Goal: Information Seeking & Learning: Learn about a topic

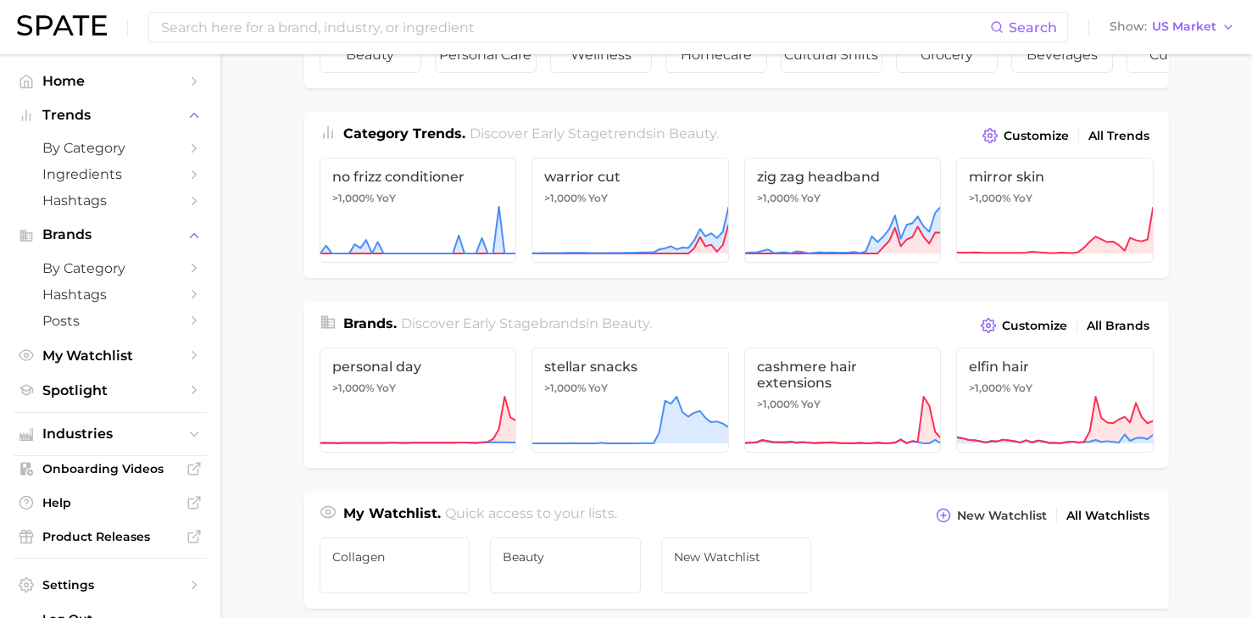
scroll to position [197, 0]
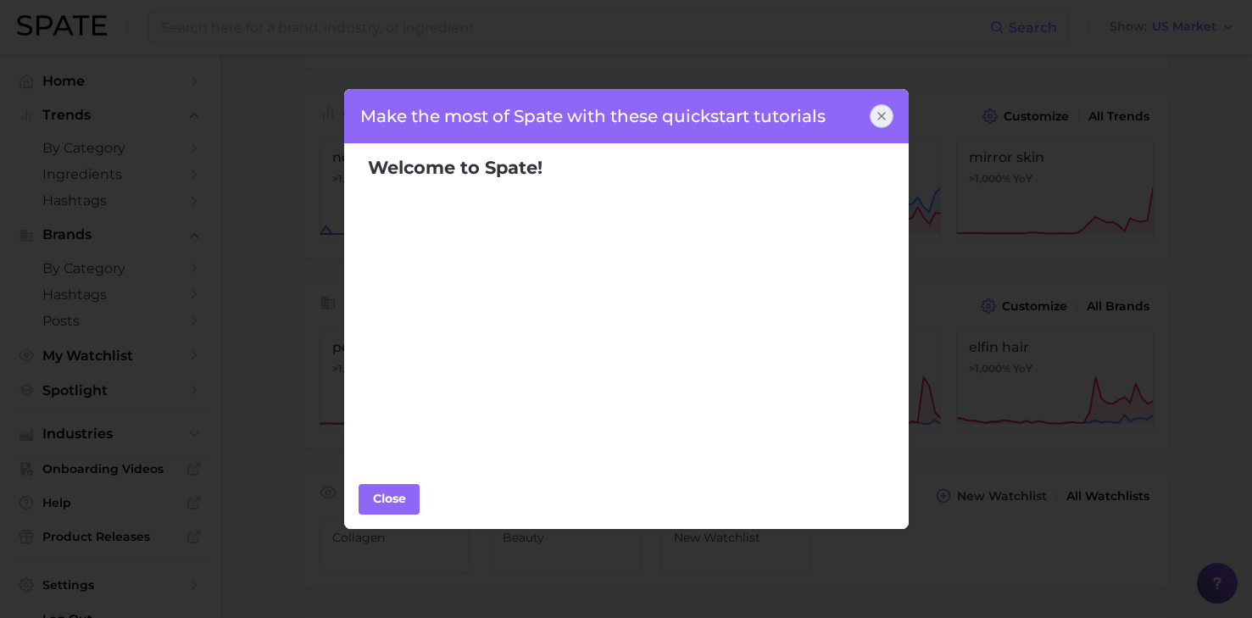
click at [884, 118] on icon at bounding box center [881, 116] width 7 height 7
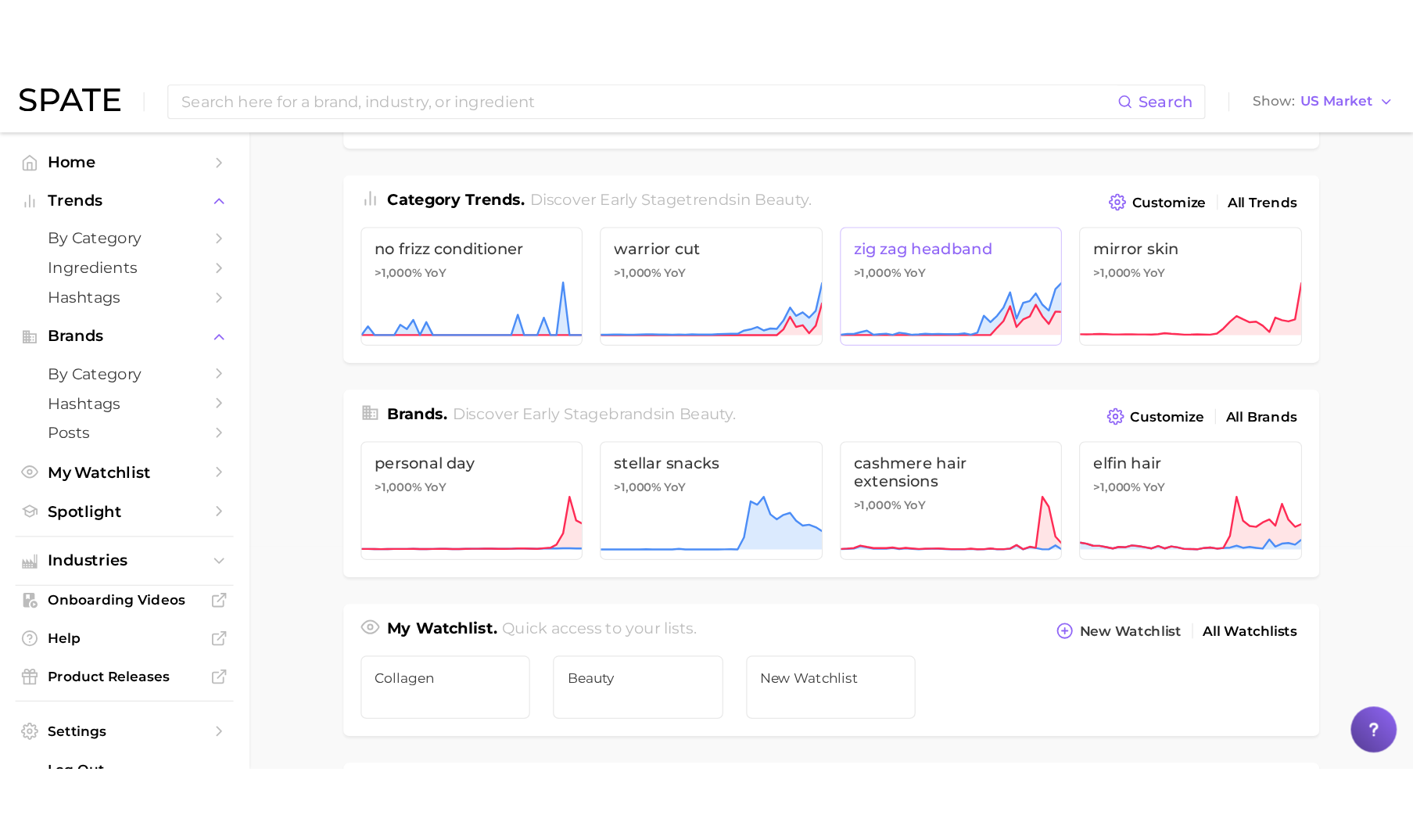
scroll to position [0, 0]
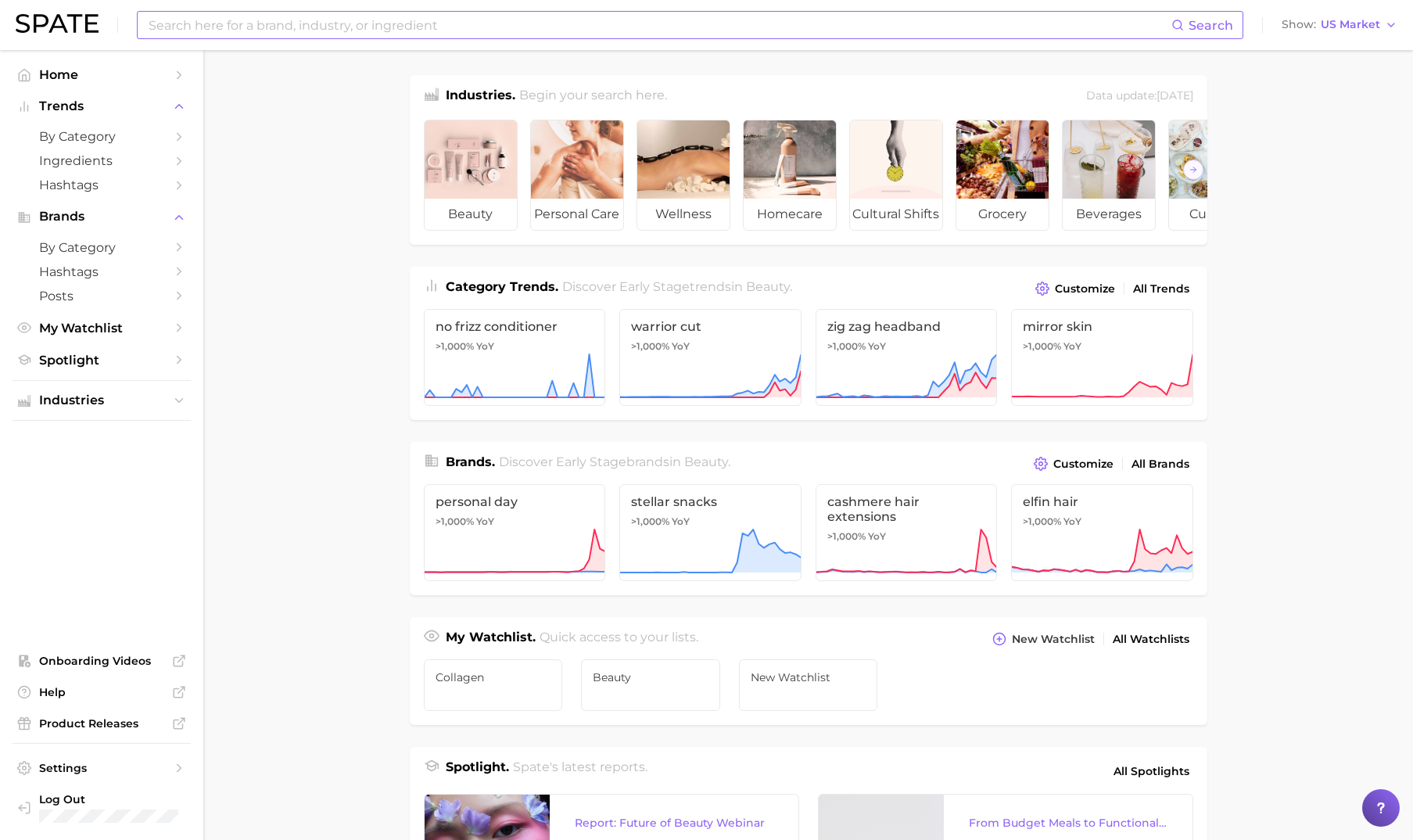
click at [219, 32] on input at bounding box center [659, 25] width 1025 height 27
type input "c"
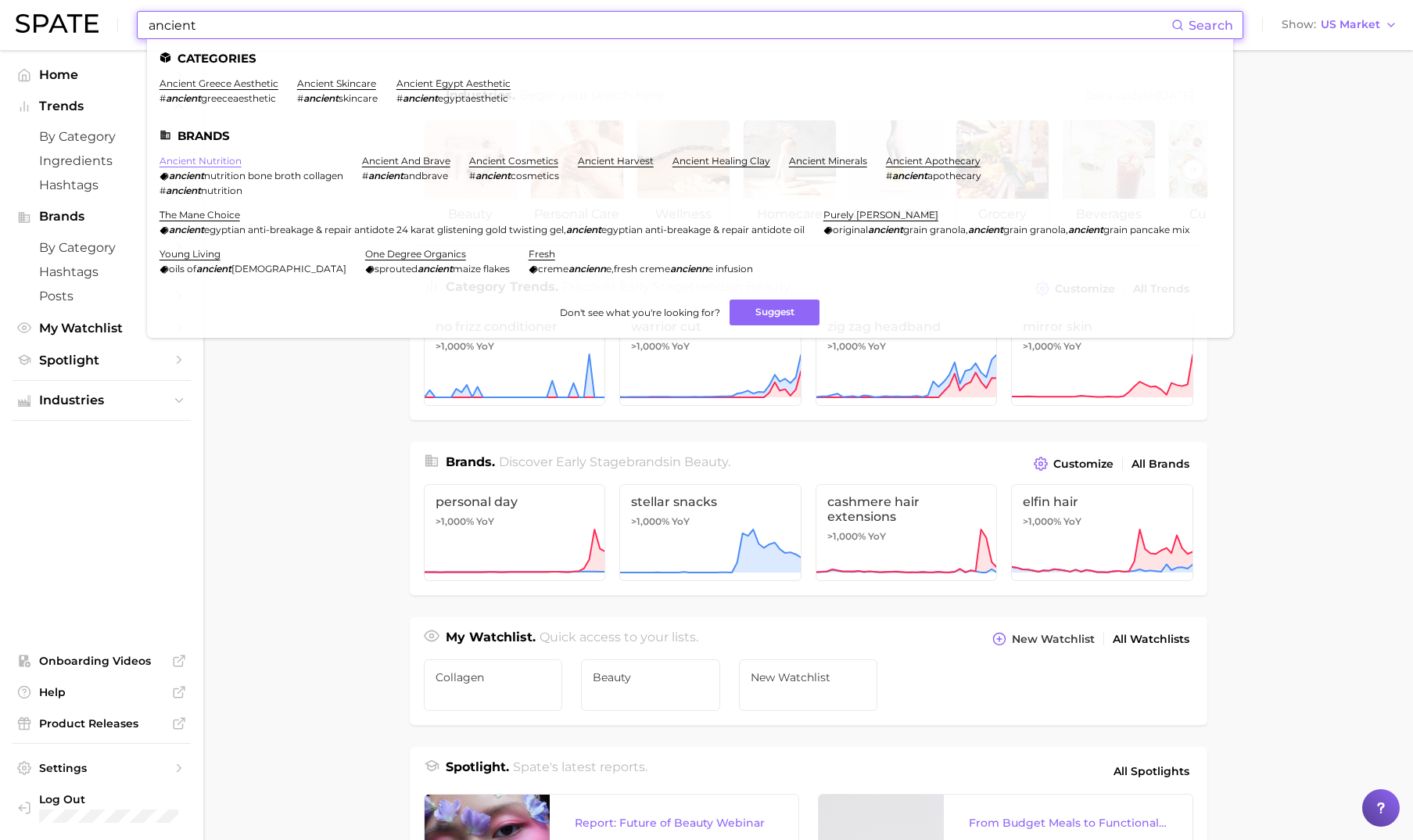
type input "ancient"
click at [198, 157] on link "ancient nutrition" at bounding box center [200, 160] width 82 height 12
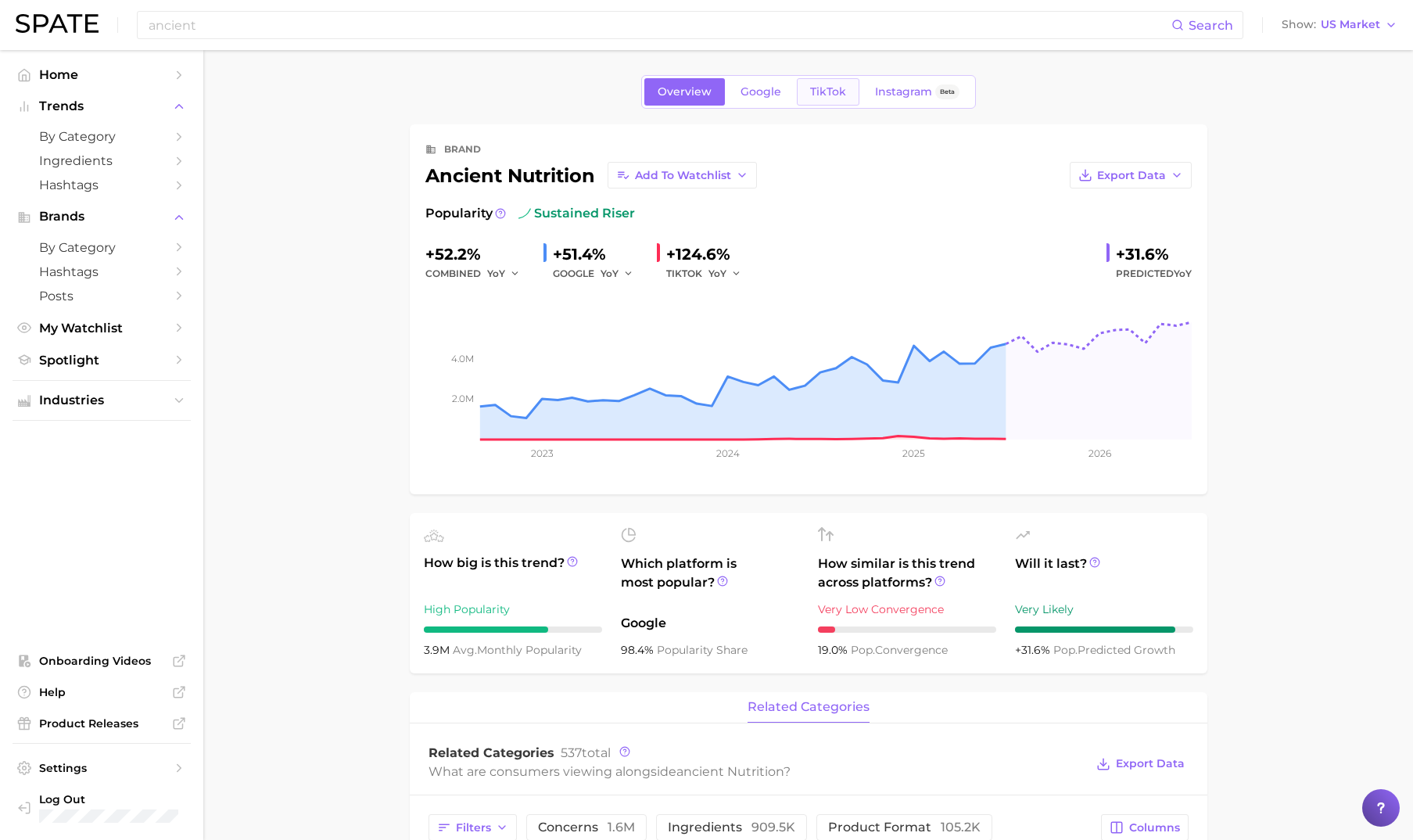
click at [832, 89] on span "TikTok" at bounding box center [827, 91] width 36 height 13
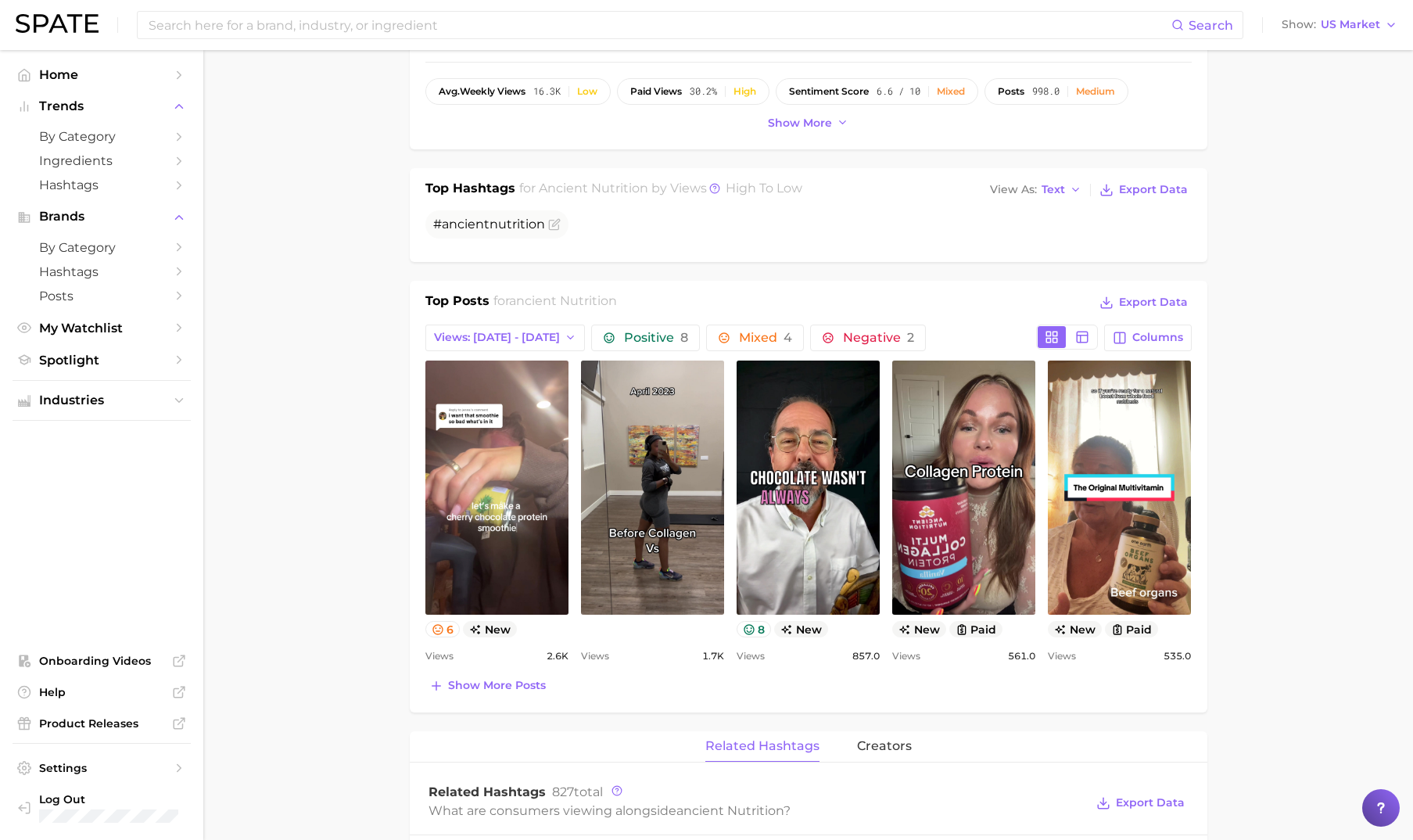
scroll to position [580, 0]
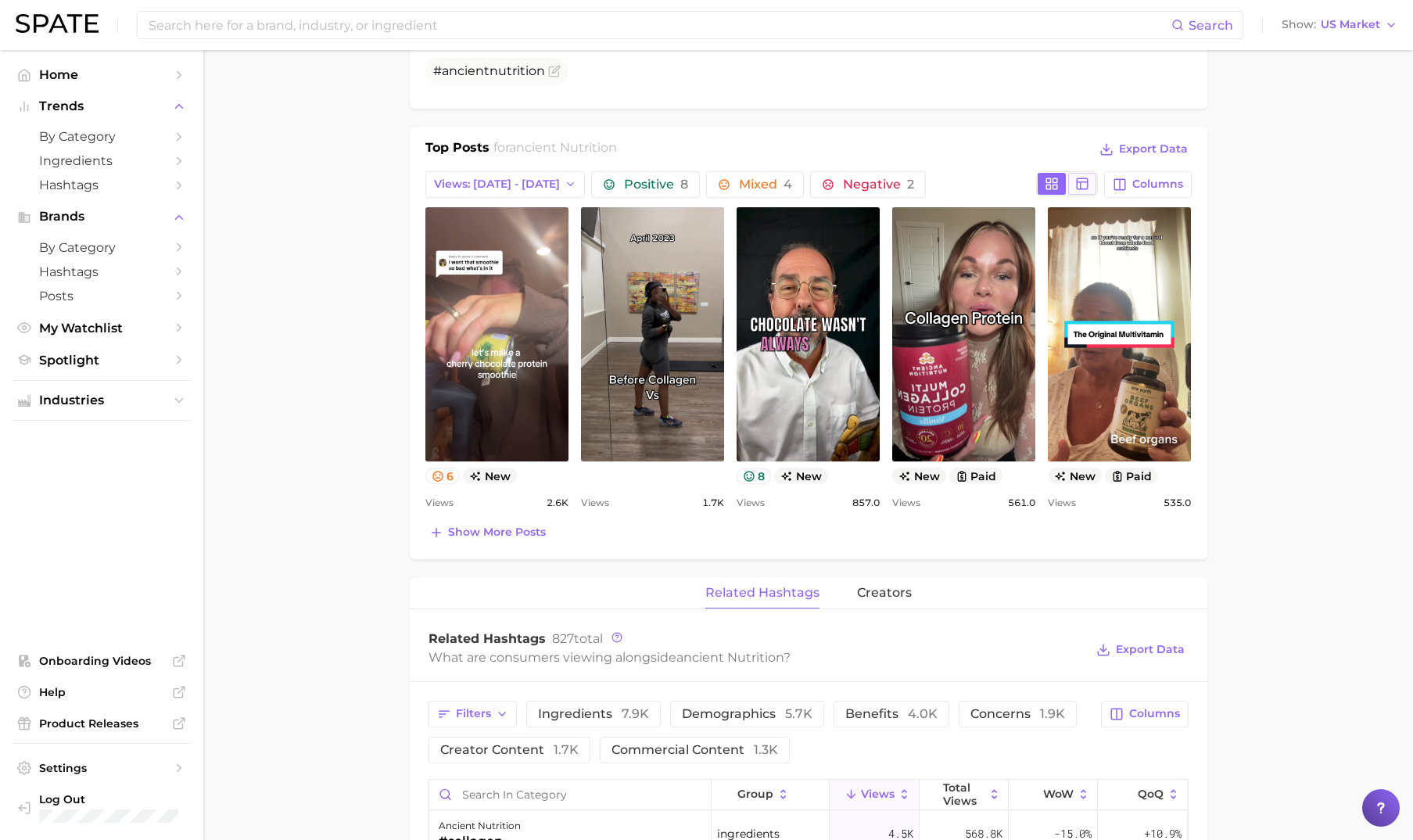
click at [1087, 183] on line at bounding box center [1083, 183] width 11 height 0
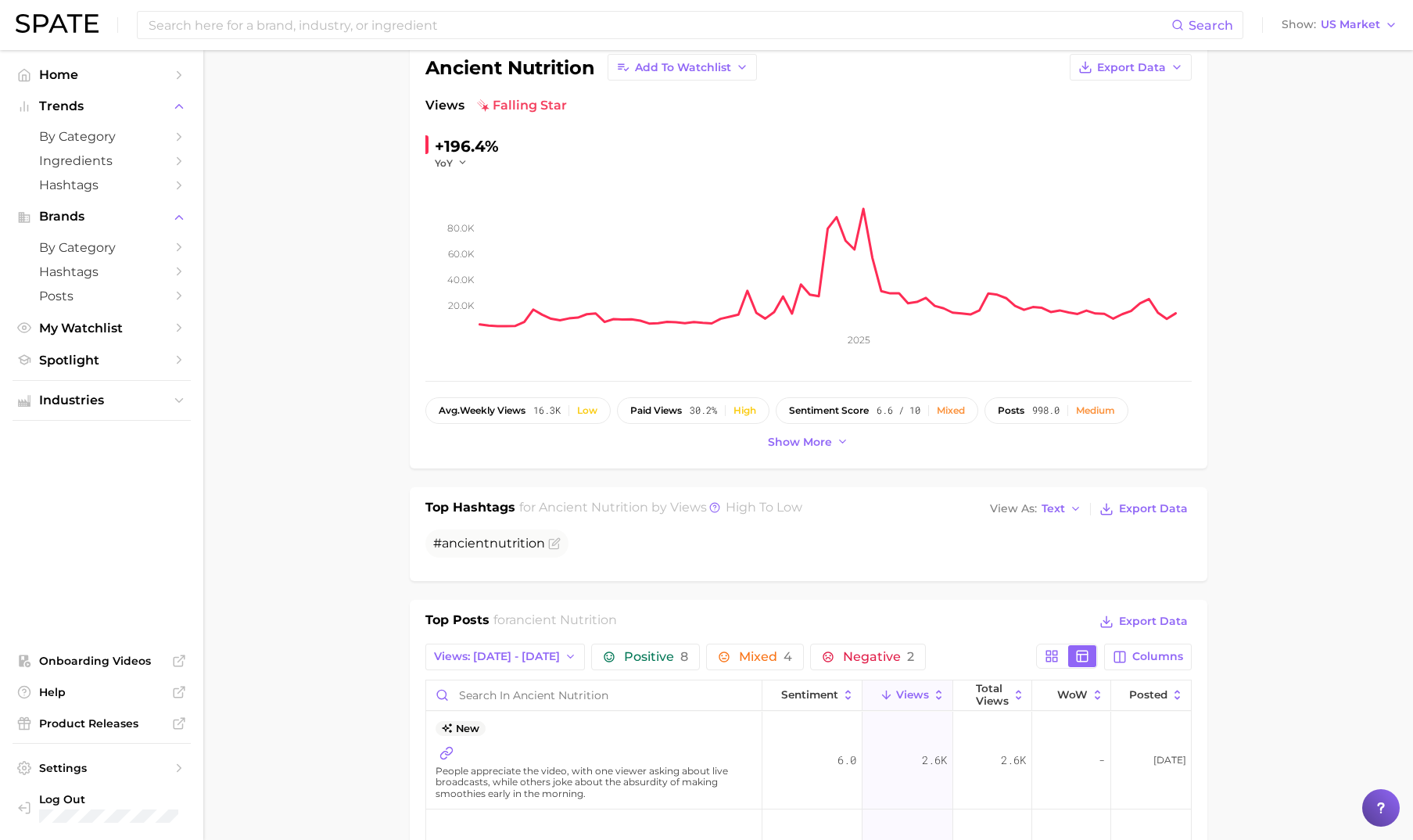
scroll to position [0, 0]
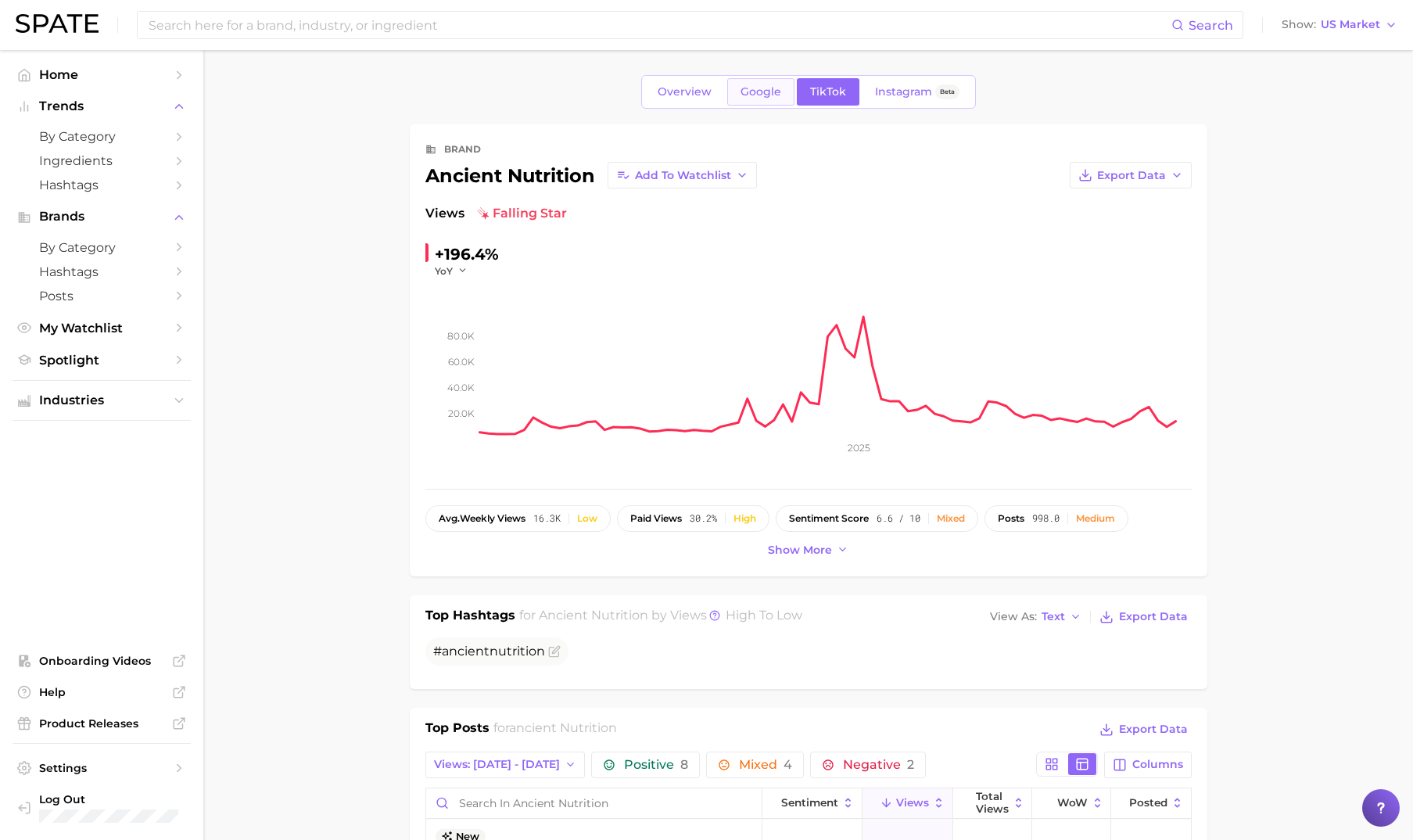
click at [756, 93] on span "Google" at bounding box center [761, 91] width 41 height 13
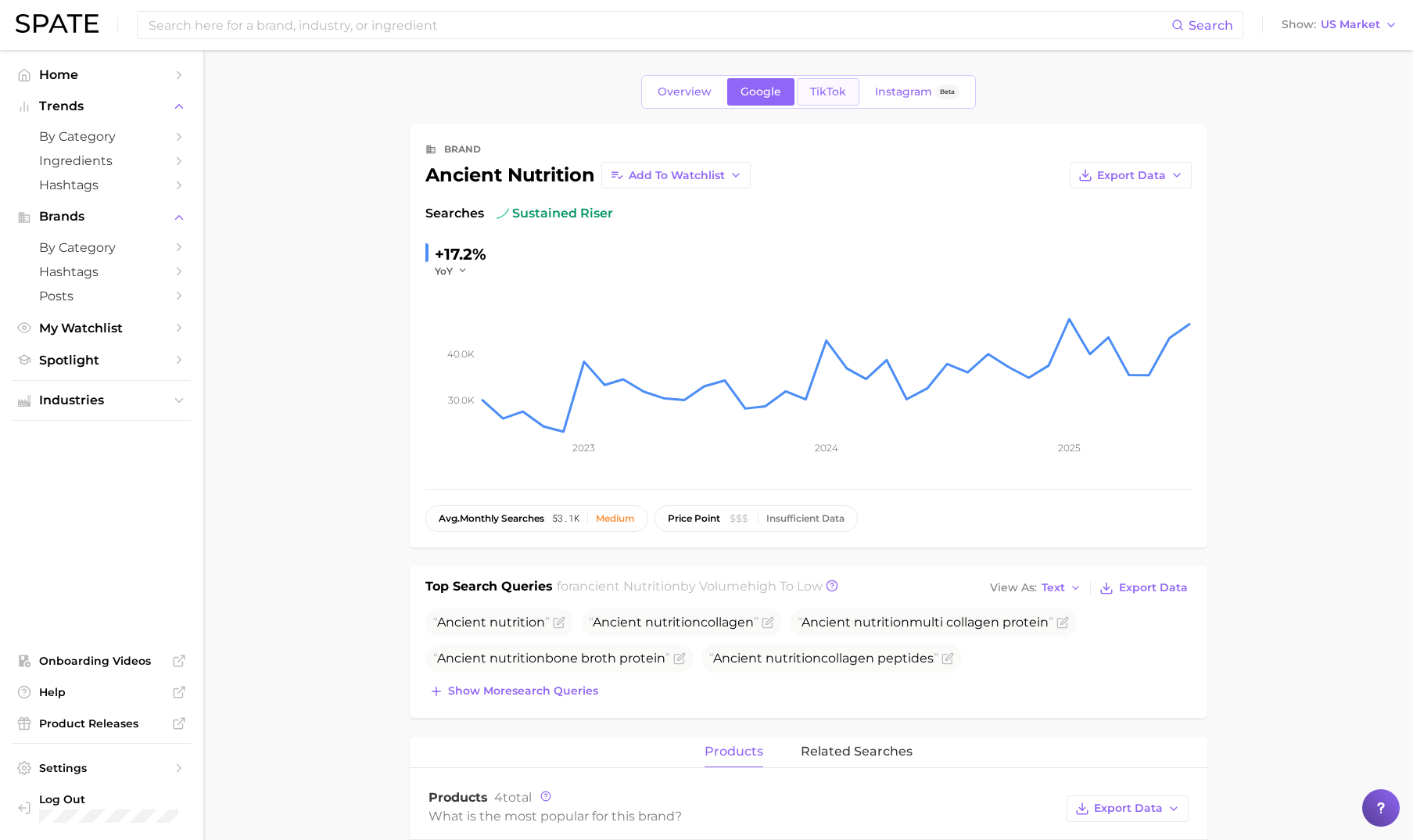
click at [826, 95] on span "TikTok" at bounding box center [827, 91] width 36 height 13
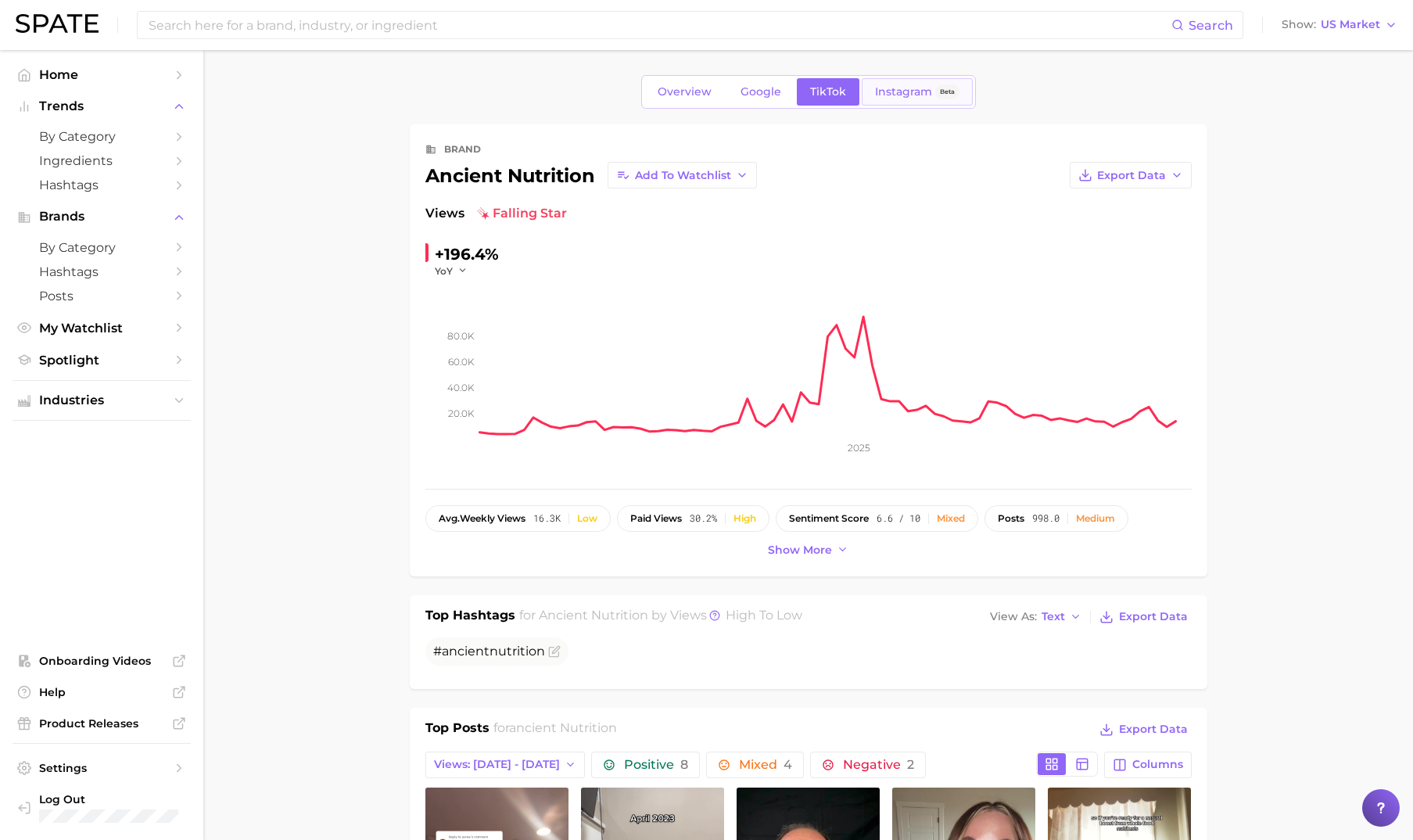
click at [907, 95] on span "Instagram" at bounding box center [904, 91] width 57 height 13
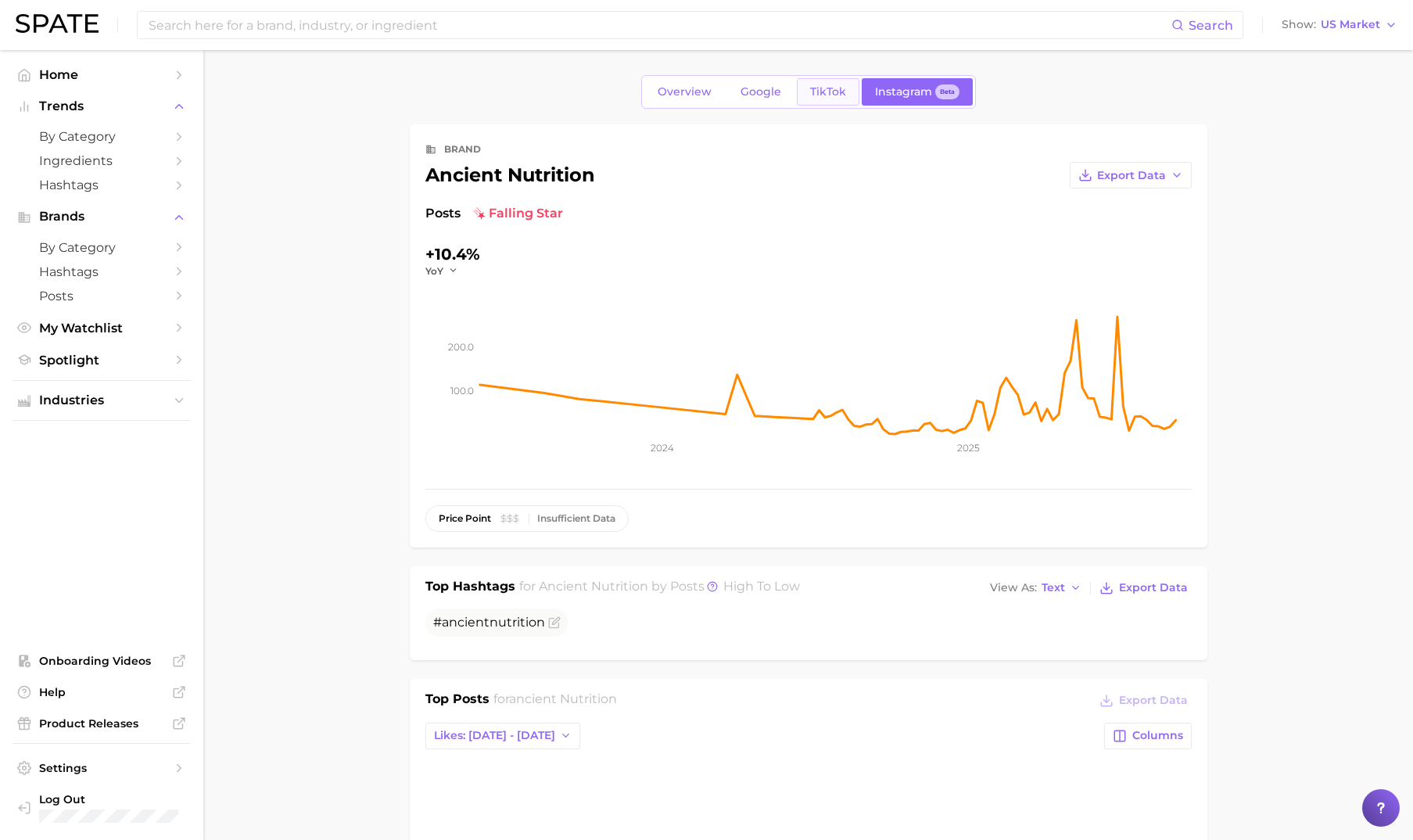
click at [835, 97] on span "TikTok" at bounding box center [827, 91] width 36 height 13
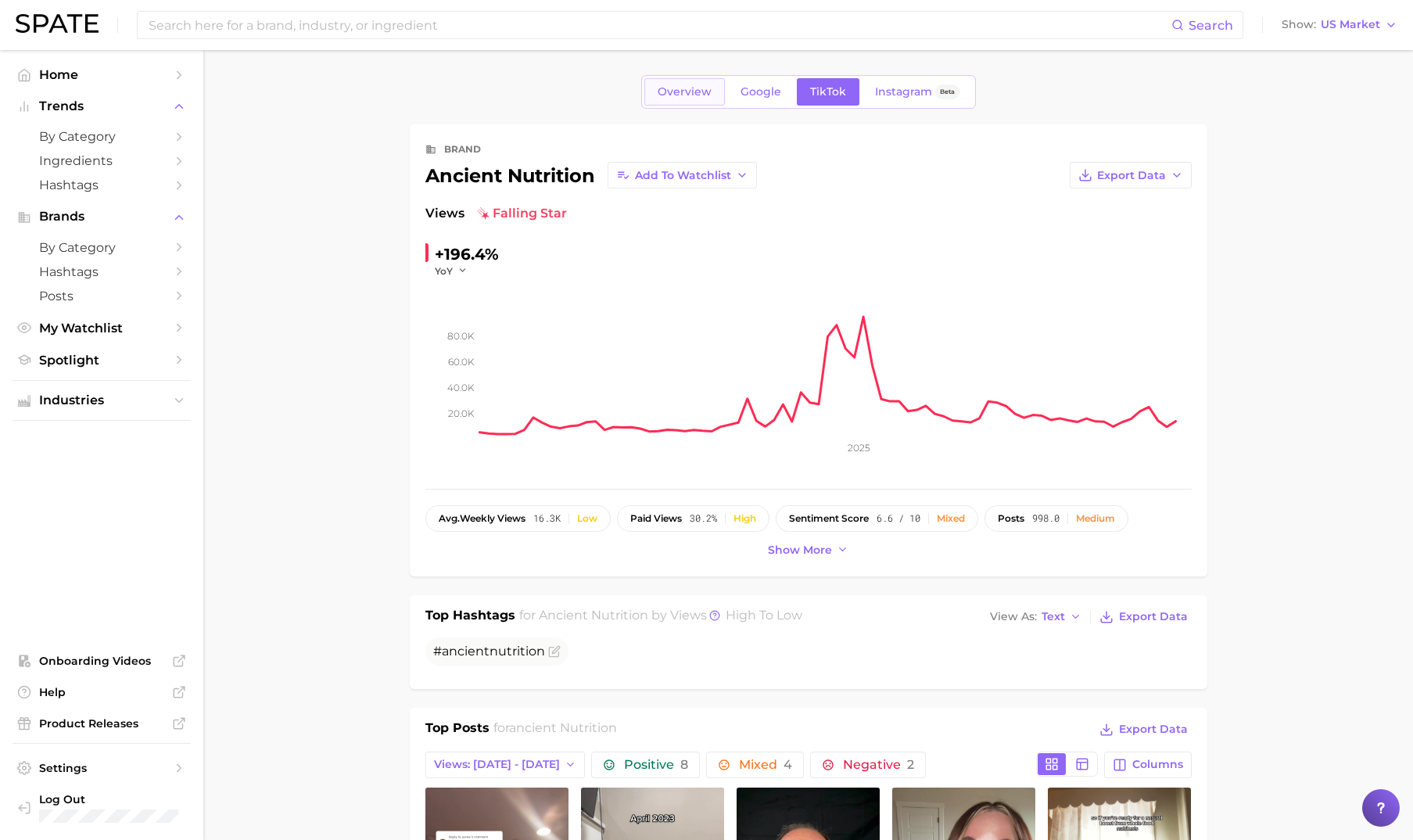
click at [688, 87] on span "Overview" at bounding box center [684, 91] width 54 height 13
